Goal: Task Accomplishment & Management: Manage account settings

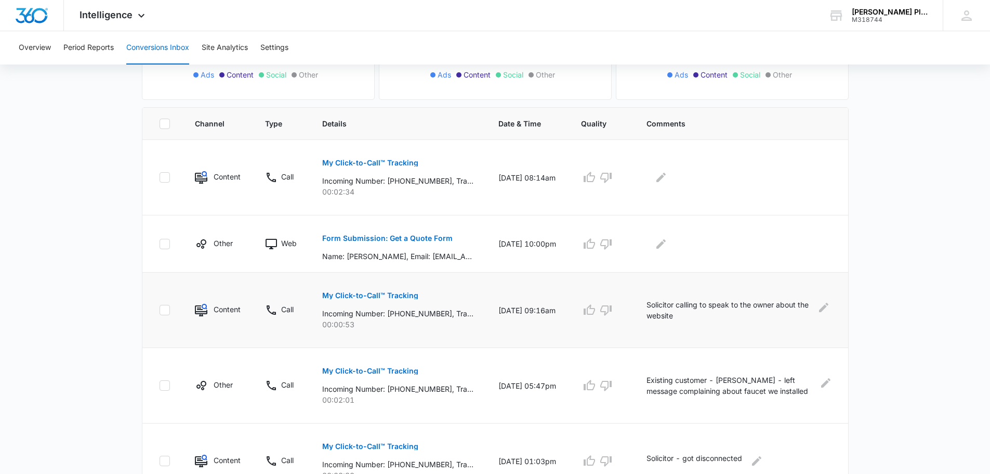
scroll to position [208, 0]
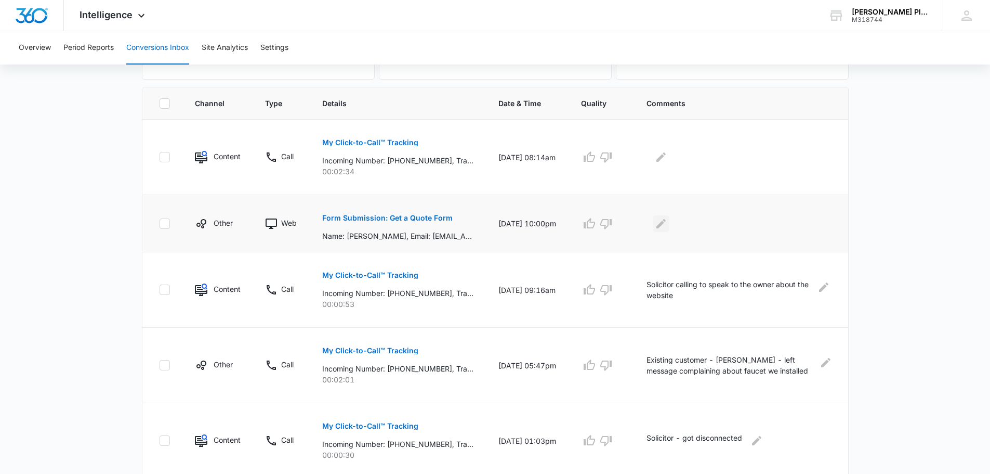
click at [666, 224] on icon "Edit Comments" at bounding box center [661, 222] width 9 height 9
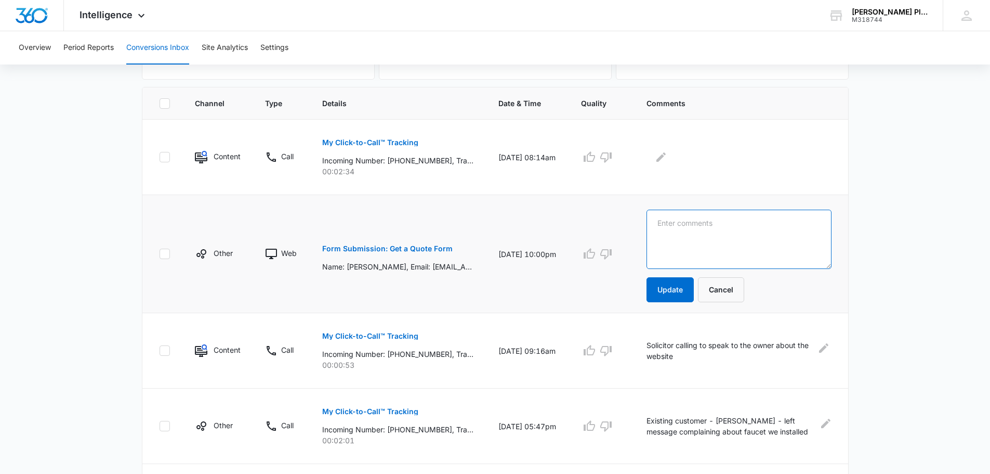
click at [668, 224] on textarea at bounding box center [739, 239] width 185 height 59
type textarea "New customer - DFW Concrete - set up service call"
click at [682, 292] on button "Update" at bounding box center [670, 289] width 47 height 25
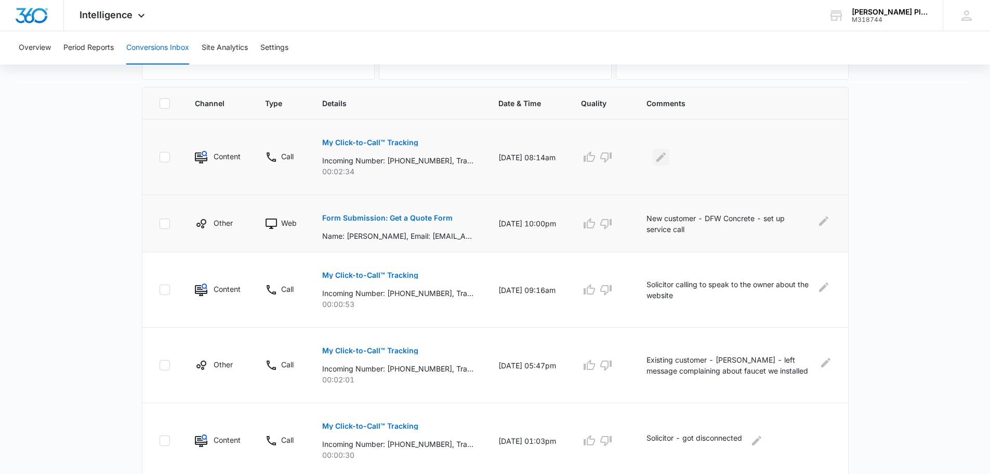
click at [666, 158] on icon "Edit Comments" at bounding box center [661, 156] width 9 height 9
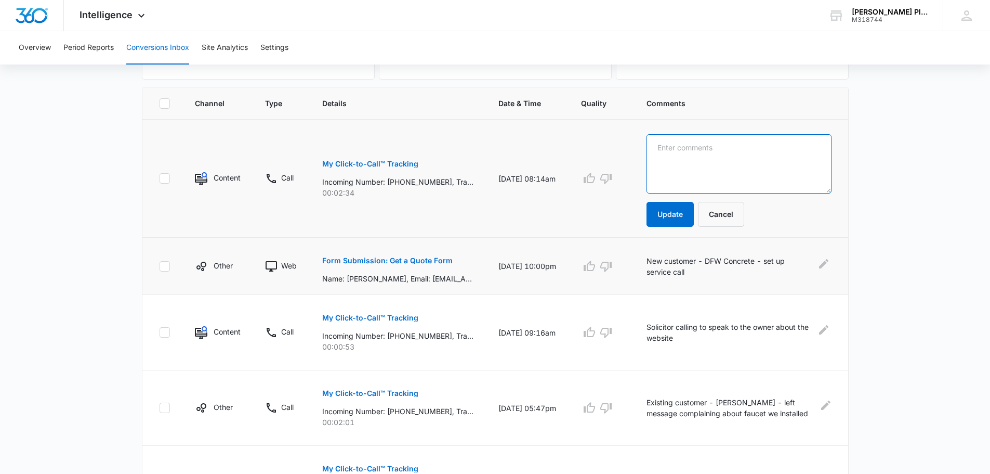
click at [668, 149] on textarea at bounding box center [739, 163] width 185 height 59
type textarea "Existing customer - [PERSON_NAME] - set up service call"
click at [676, 213] on button "Update" at bounding box center [670, 214] width 47 height 25
